Goal: Navigation & Orientation: Find specific page/section

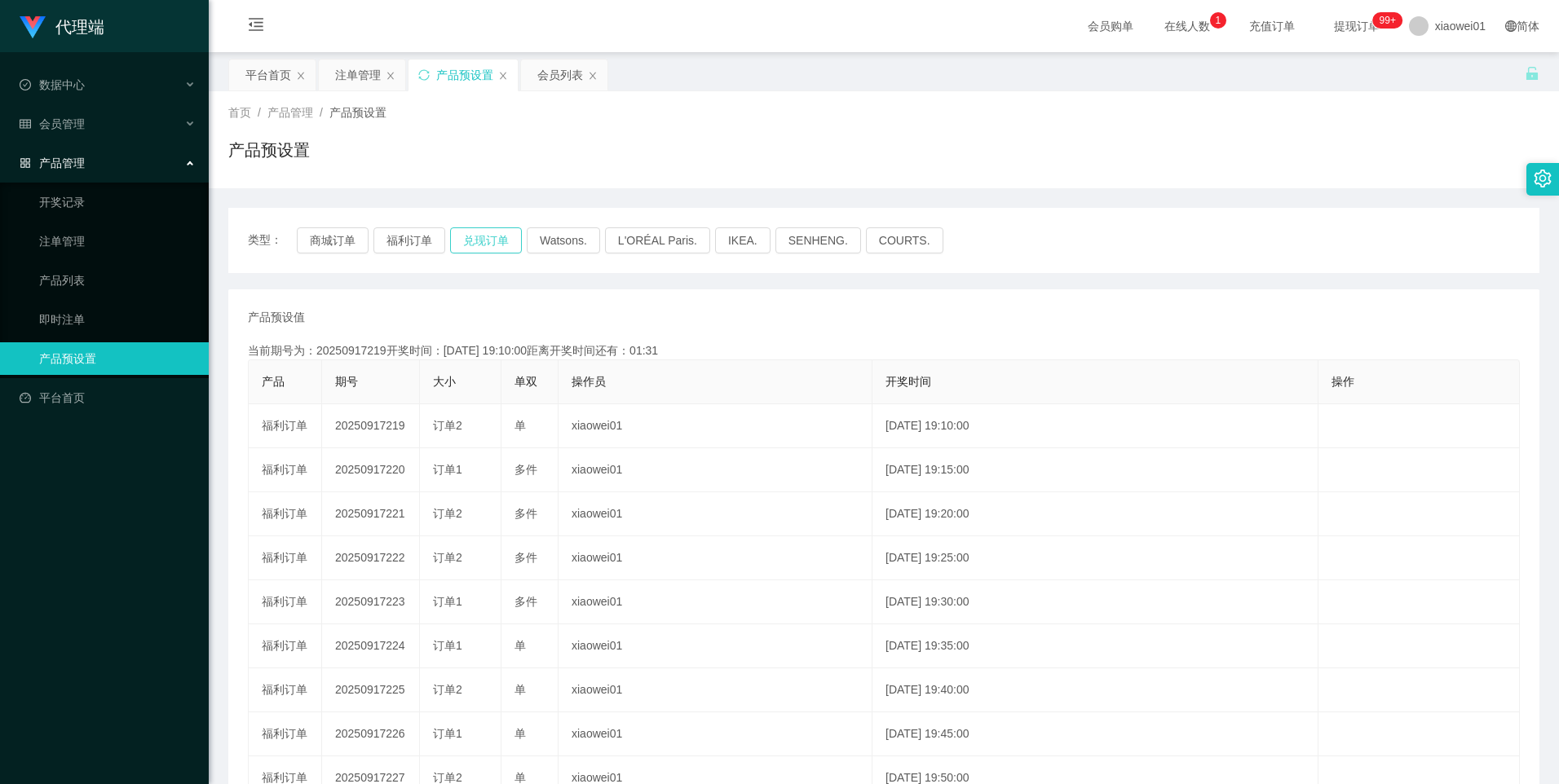
click at [460, 234] on button "兑现订单" at bounding box center [486, 241] width 72 height 26
click at [418, 243] on button "福利订单" at bounding box center [409, 241] width 72 height 26
click at [352, 231] on button "商城订单" at bounding box center [333, 241] width 72 height 26
click at [409, 243] on button "福利订单" at bounding box center [409, 241] width 72 height 26
click at [486, 246] on button "兑现订单" at bounding box center [486, 241] width 72 height 26
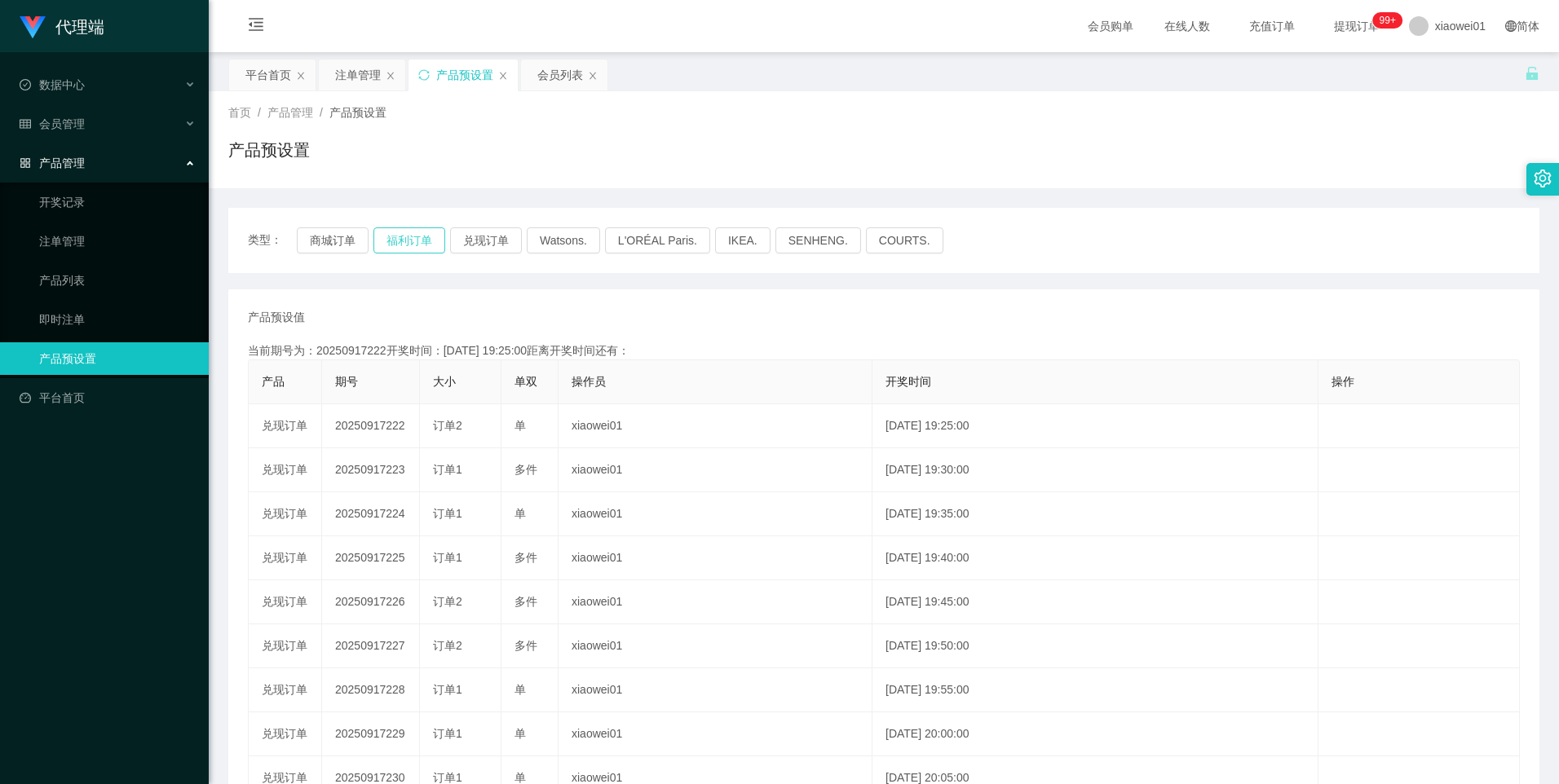
click at [418, 248] on button "福利订单" at bounding box center [409, 241] width 72 height 26
click at [352, 243] on button "商城订单" at bounding box center [333, 241] width 72 height 26
click at [433, 243] on button "福利订单" at bounding box center [409, 241] width 72 height 26
click at [481, 250] on button "兑现订单" at bounding box center [486, 241] width 72 height 26
click at [397, 238] on button "福利订单" at bounding box center [409, 241] width 72 height 26
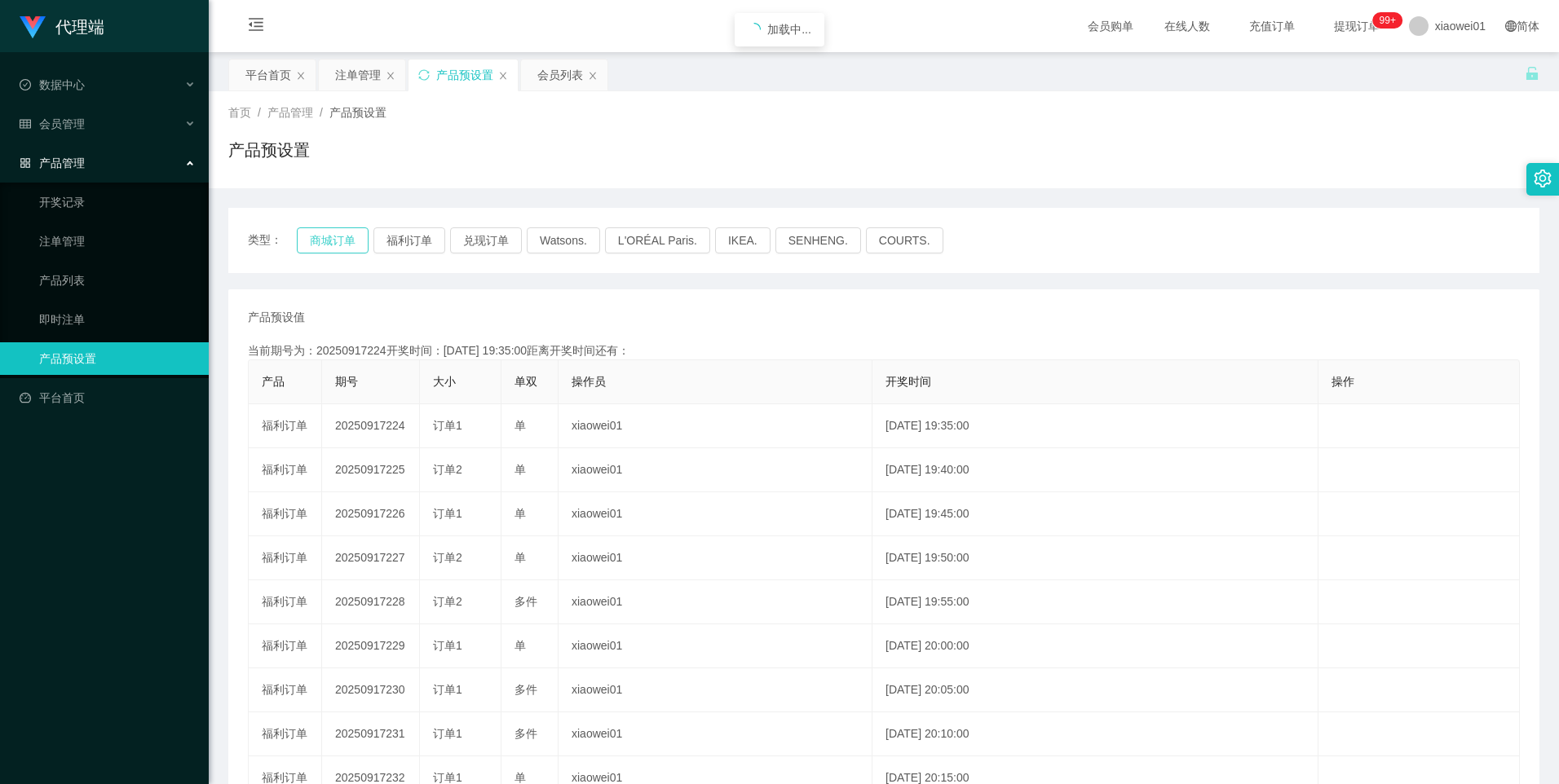
click at [328, 238] on button "商城订单" at bounding box center [333, 241] width 72 height 26
click at [396, 238] on button "福利订单" at bounding box center [409, 241] width 72 height 26
drag, startPoint x: 488, startPoint y: 235, endPoint x: 474, endPoint y: 238, distance: 14.3
click at [485, 238] on button "兑现订单" at bounding box center [486, 241] width 72 height 26
click at [337, 243] on button "商城订单" at bounding box center [333, 241] width 72 height 26
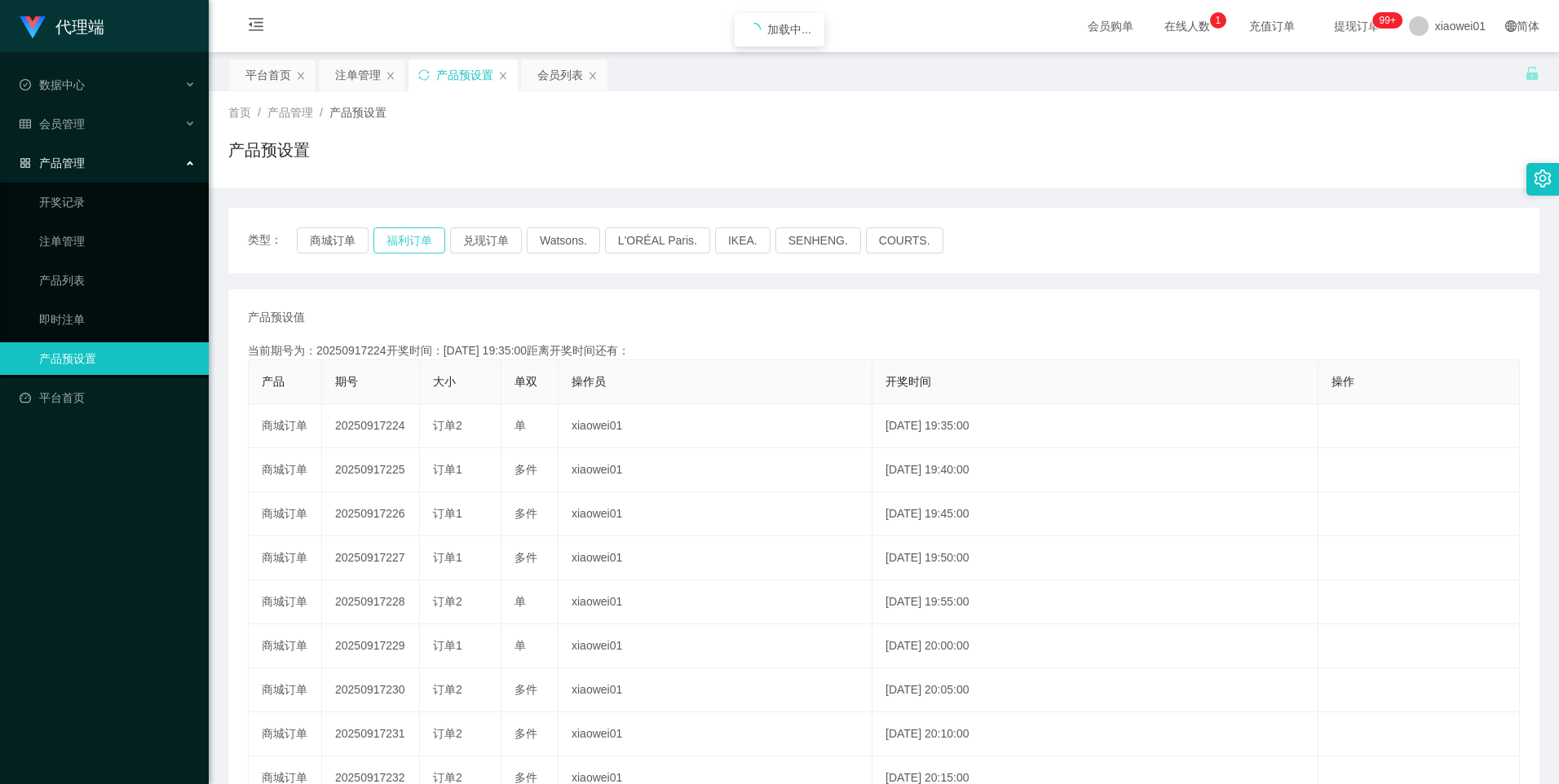
drag, startPoint x: 419, startPoint y: 232, endPoint x: 385, endPoint y: 237, distance: 34.4
click at [418, 233] on button "福利订单" at bounding box center [409, 241] width 72 height 26
click at [359, 236] on button "商城订单" at bounding box center [333, 241] width 72 height 26
drag, startPoint x: 424, startPoint y: 243, endPoint x: 445, endPoint y: 243, distance: 21.0
click at [424, 243] on button "福利订单" at bounding box center [409, 241] width 72 height 26
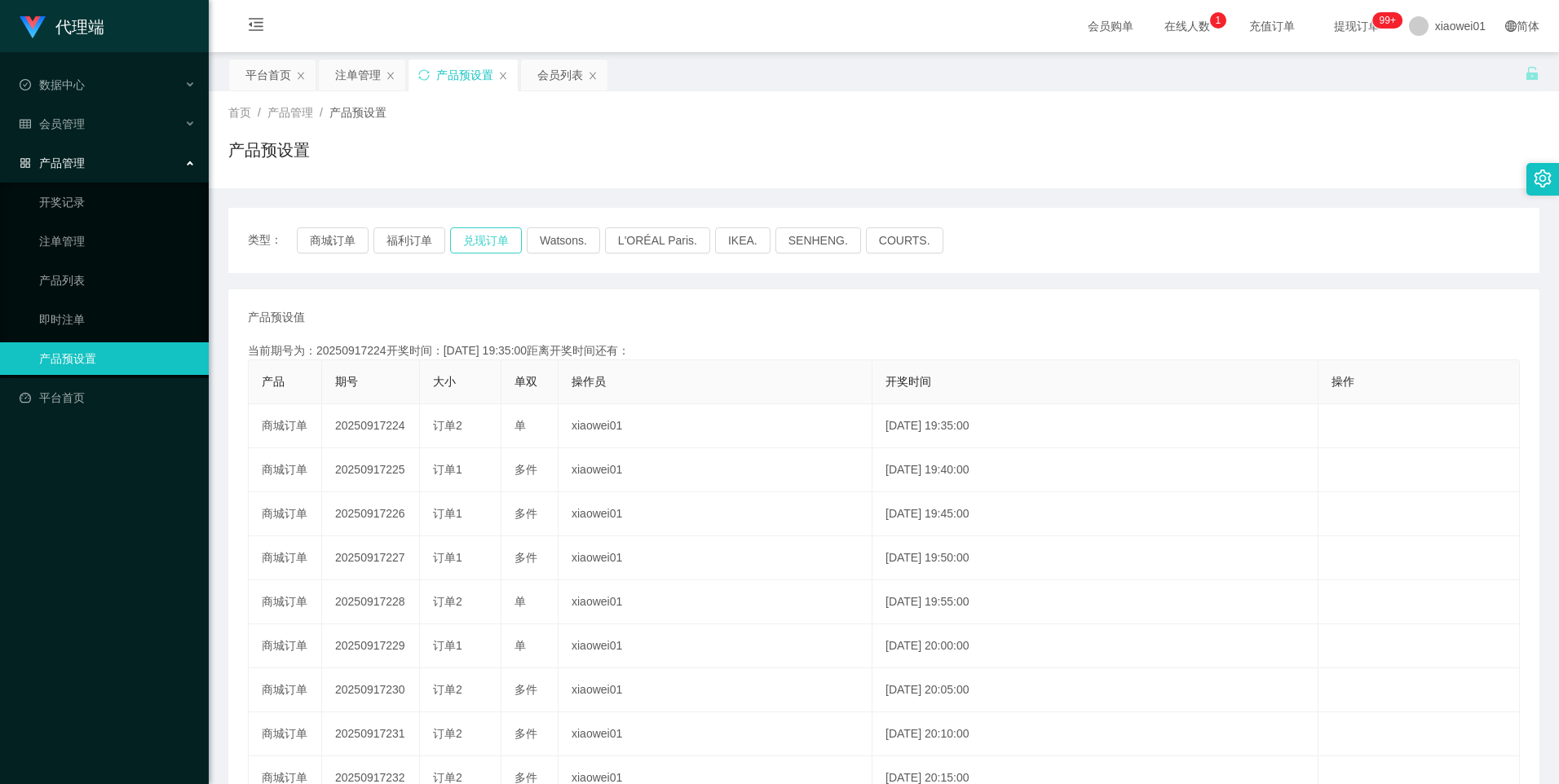
click at [476, 241] on button "兑现订单" at bounding box center [486, 241] width 72 height 26
drag, startPoint x: 399, startPoint y: 233, endPoint x: 374, endPoint y: 241, distance: 26.2
click at [398, 233] on button "福利订单" at bounding box center [409, 241] width 72 height 26
drag, startPoint x: 324, startPoint y: 243, endPoint x: 314, endPoint y: 243, distance: 10.0
click at [314, 243] on button "商城订单" at bounding box center [333, 241] width 72 height 26
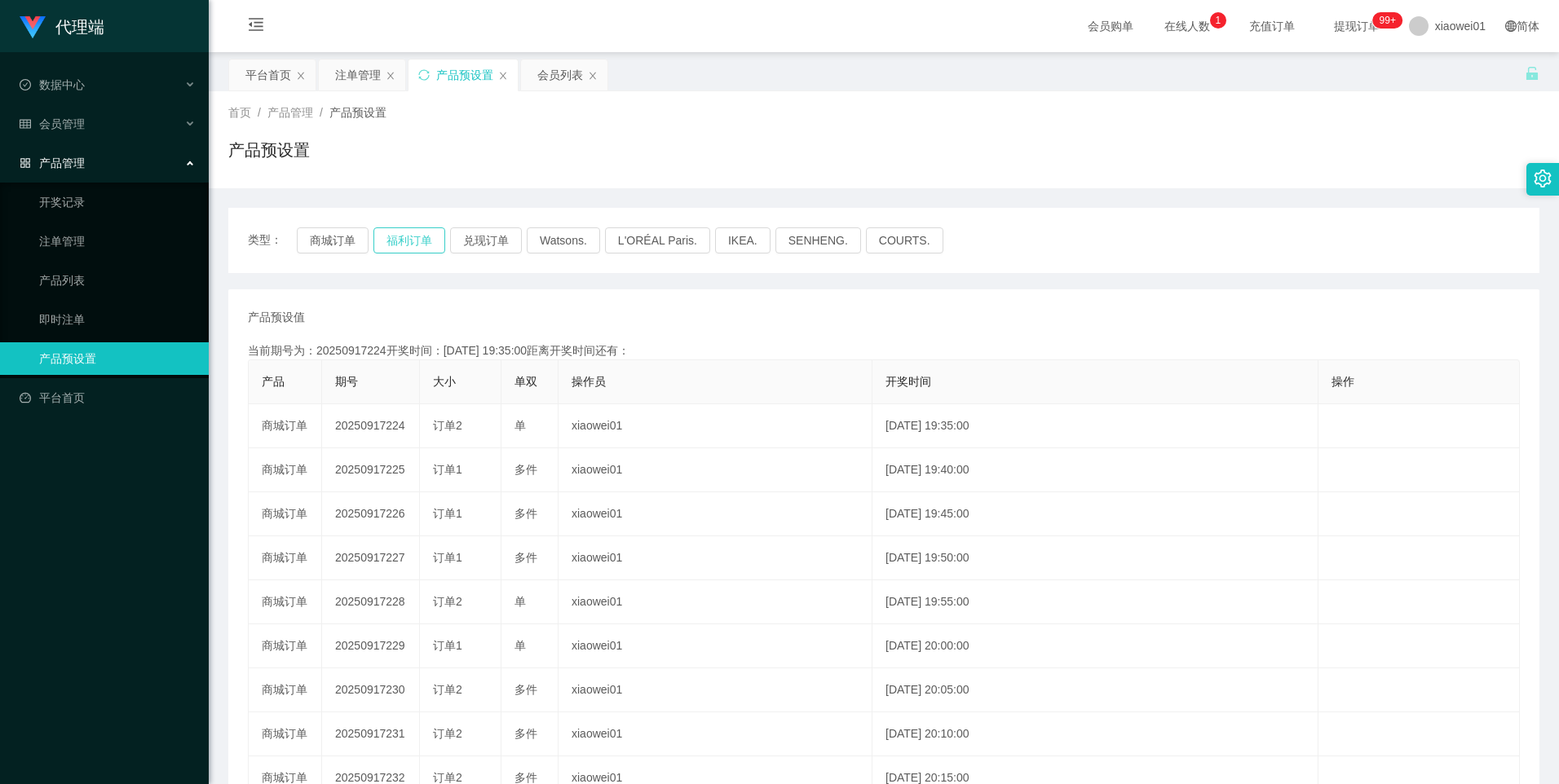
drag, startPoint x: 381, startPoint y: 240, endPoint x: 445, endPoint y: 237, distance: 64.1
click at [381, 240] on button "福利订单" at bounding box center [409, 241] width 72 height 26
click at [470, 237] on button "兑现订单" at bounding box center [486, 241] width 72 height 26
click at [394, 233] on button "福利订单" at bounding box center [409, 241] width 72 height 26
click at [328, 232] on button "商城订单" at bounding box center [333, 241] width 72 height 26
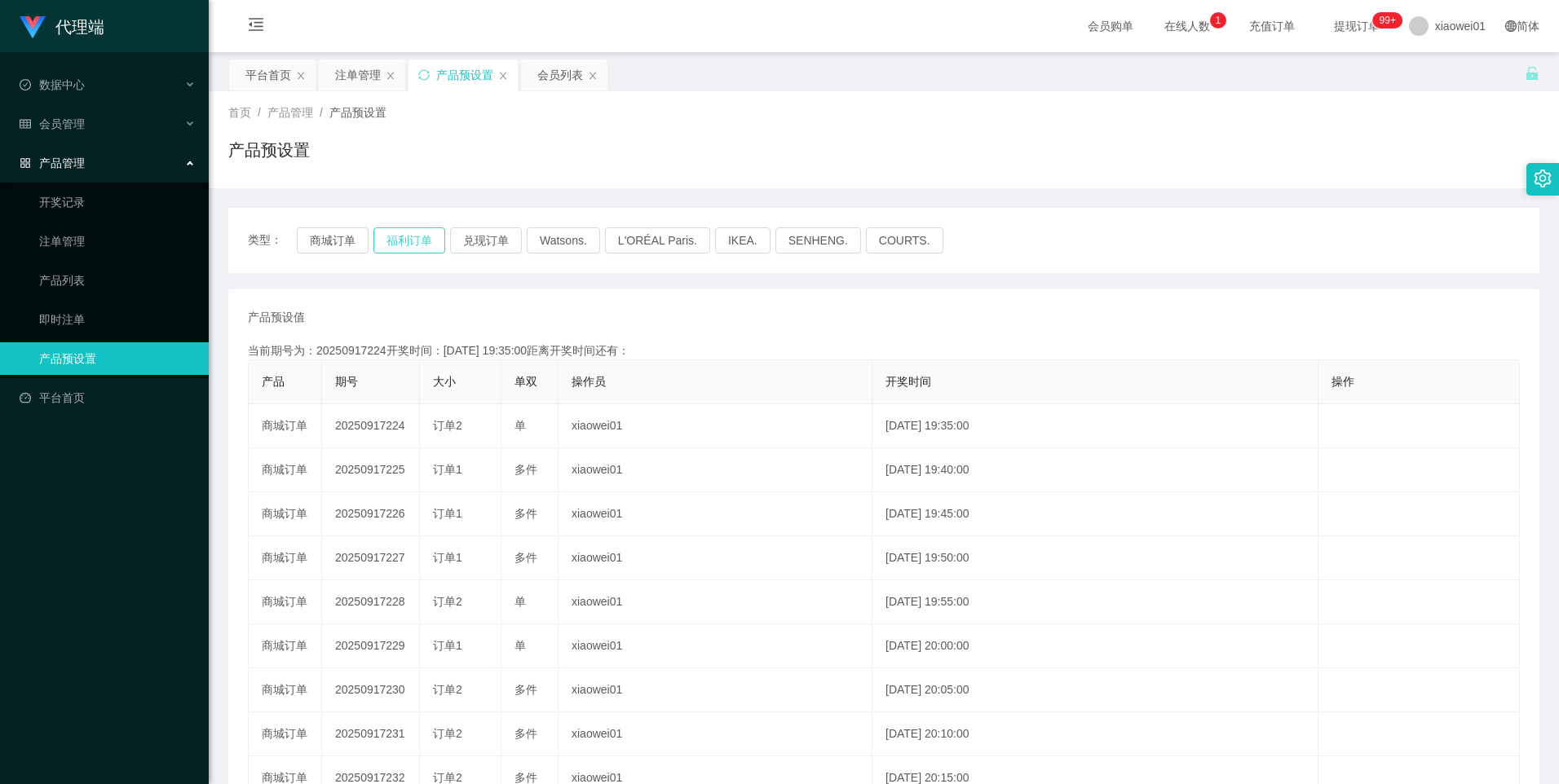
click at [386, 231] on button "福利订单" at bounding box center [409, 241] width 72 height 26
click at [526, 247] on div "类型： 商城订单 福利订单 兑现订单 Watsons. L'ORÉAL Paris. IKEA. [GEOGRAPHIC_DATA]. COURTS." at bounding box center [884, 241] width 1272 height 26
click at [502, 238] on button "兑现订单" at bounding box center [486, 241] width 72 height 26
click at [413, 248] on button "福利订单" at bounding box center [409, 241] width 72 height 26
click at [353, 238] on button "商城订单" at bounding box center [333, 241] width 72 height 26
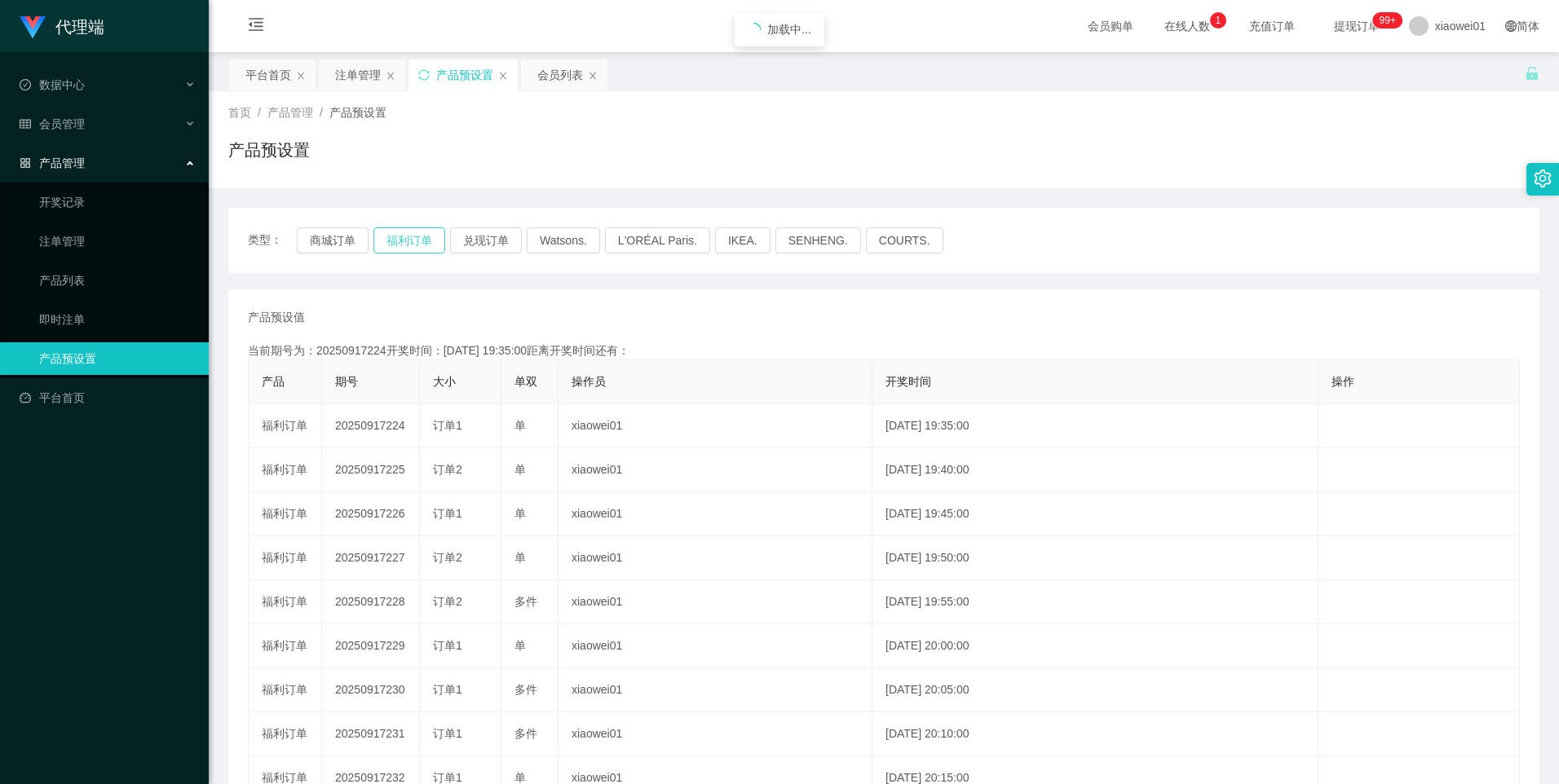
click at [414, 242] on button "福利订单" at bounding box center [409, 241] width 72 height 26
click at [511, 248] on button "兑现订单" at bounding box center [486, 241] width 72 height 26
drag, startPoint x: 414, startPoint y: 238, endPoint x: 402, endPoint y: 236, distance: 12.2
click at [414, 238] on button "福利订单" at bounding box center [409, 241] width 72 height 26
click at [352, 232] on button "商城订单" at bounding box center [333, 241] width 72 height 26
